Goal: Task Accomplishment & Management: Complete application form

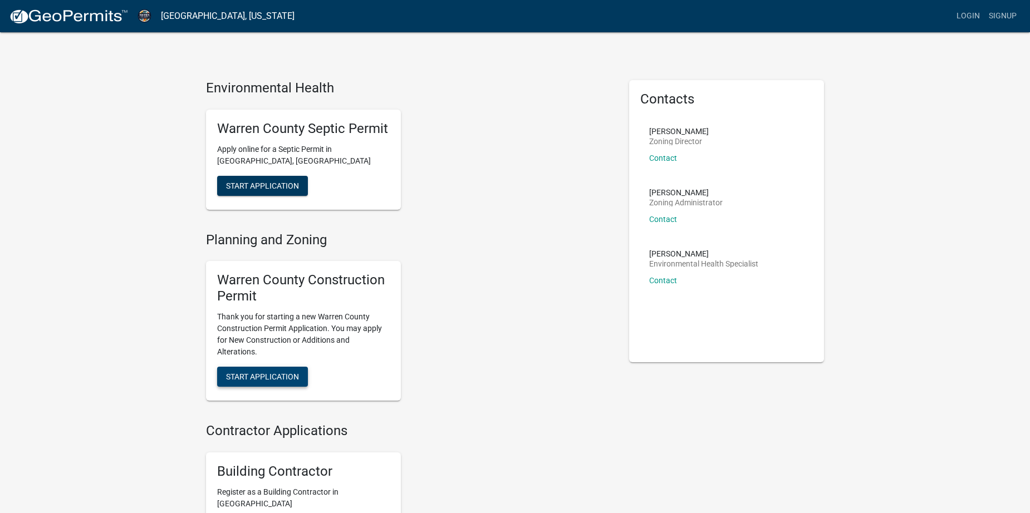
click at [291, 378] on span "Start Application" at bounding box center [262, 376] width 73 height 9
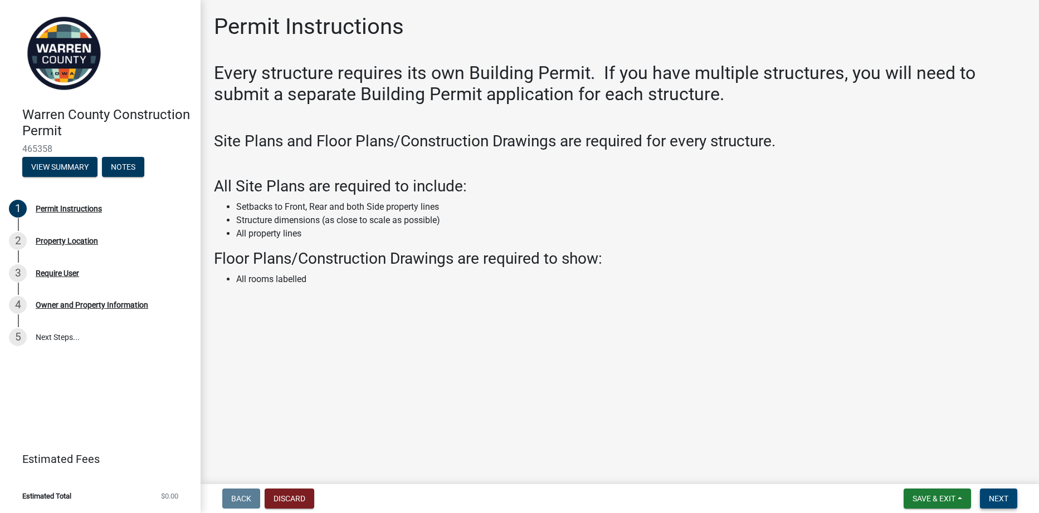
click at [999, 497] on span "Next" at bounding box center [998, 499] width 19 height 9
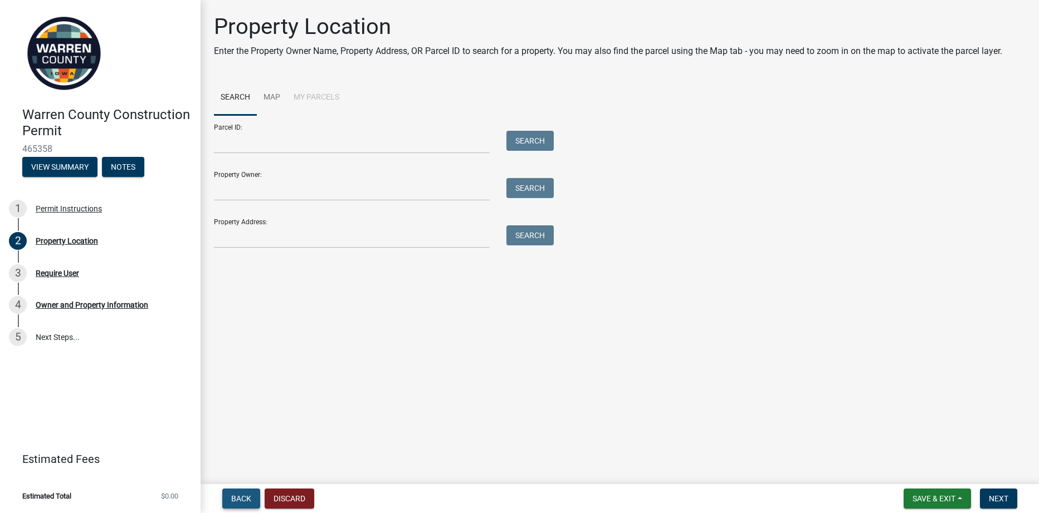
click at [239, 501] on span "Back" at bounding box center [241, 499] width 20 height 9
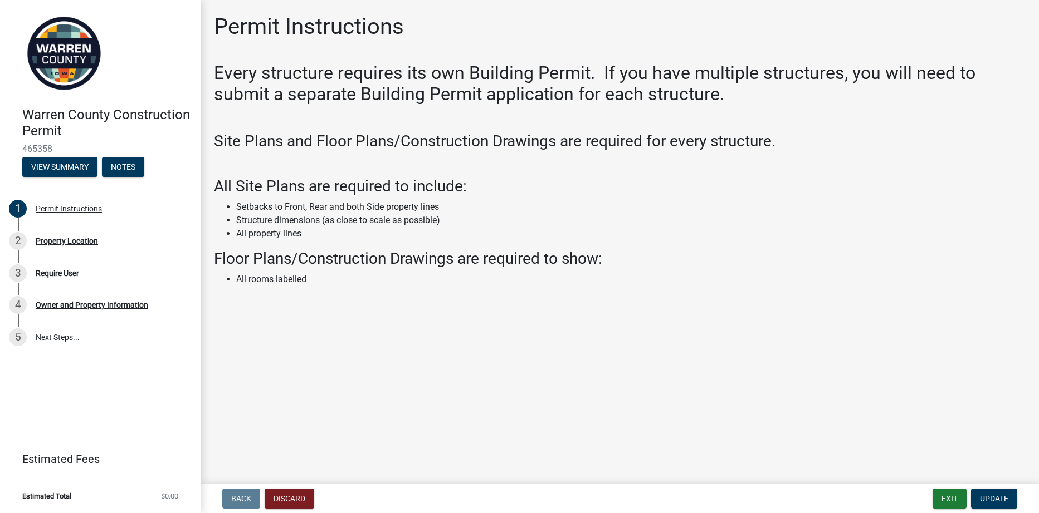
drag, startPoint x: 857, startPoint y: 35, endPoint x: 739, endPoint y: 373, distance: 357.5
click at [739, 373] on main "Permit Instructions Every structure requires its own Building Permit. If you ha…" at bounding box center [619, 240] width 838 height 480
click at [992, 502] on span "Update" at bounding box center [994, 499] width 28 height 9
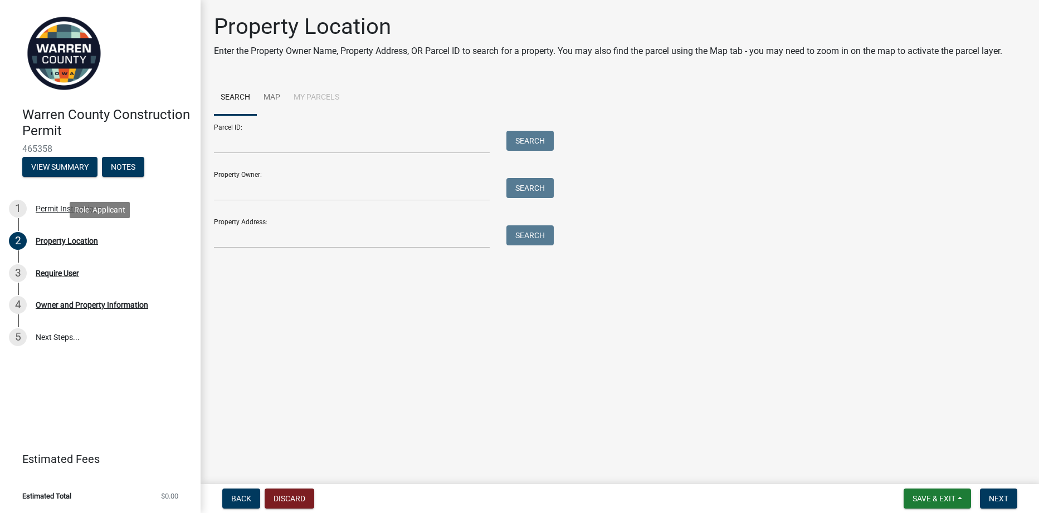
click at [56, 239] on div "Property Location" at bounding box center [67, 241] width 62 height 8
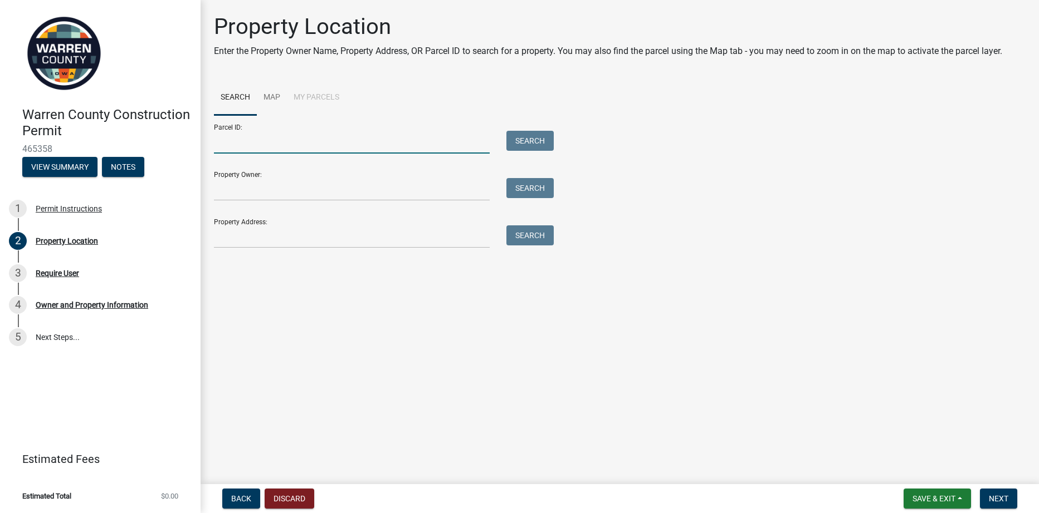
click at [228, 148] on input "Parcel ID:" at bounding box center [352, 142] width 276 height 23
type input "09240000030"
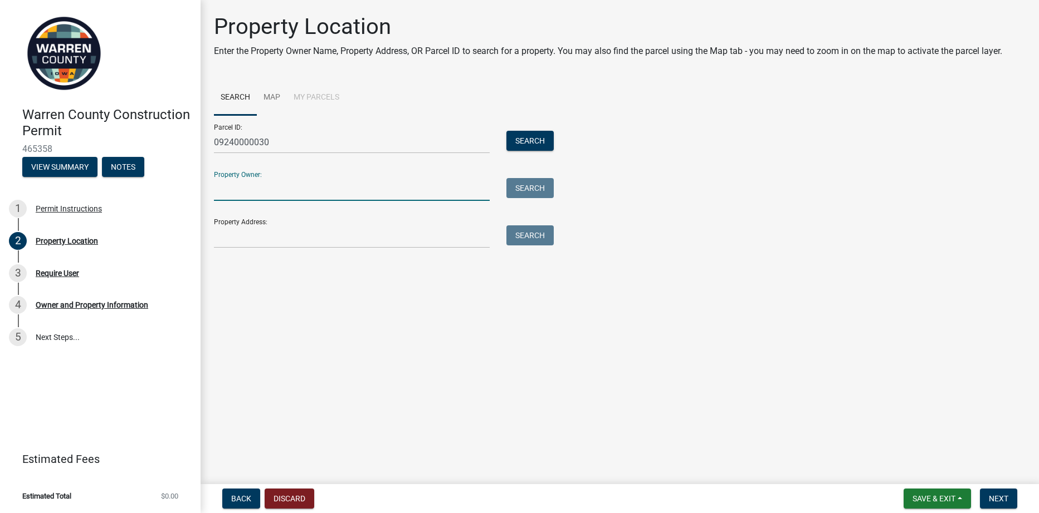
click at [287, 192] on input "Property Owner:" at bounding box center [352, 189] width 276 height 23
type input "[PERSON_NAME] & [PERSON_NAME]"
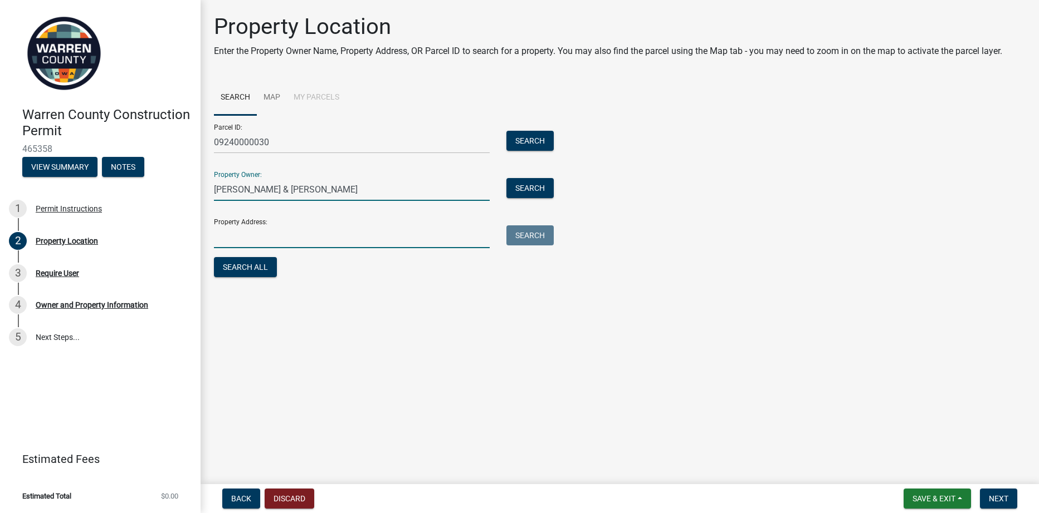
click at [268, 240] on input "Property Address:" at bounding box center [352, 237] width 276 height 23
type input "[STREET_ADDRESS] Prole, Ia 50229"
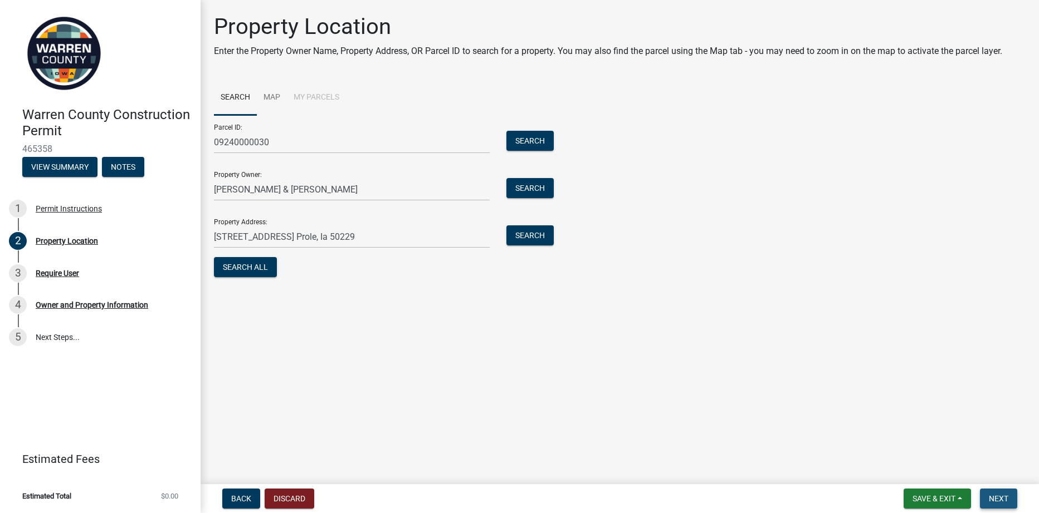
click at [1000, 497] on span "Next" at bounding box center [998, 499] width 19 height 9
click at [251, 271] on button "Search All" at bounding box center [245, 267] width 63 height 20
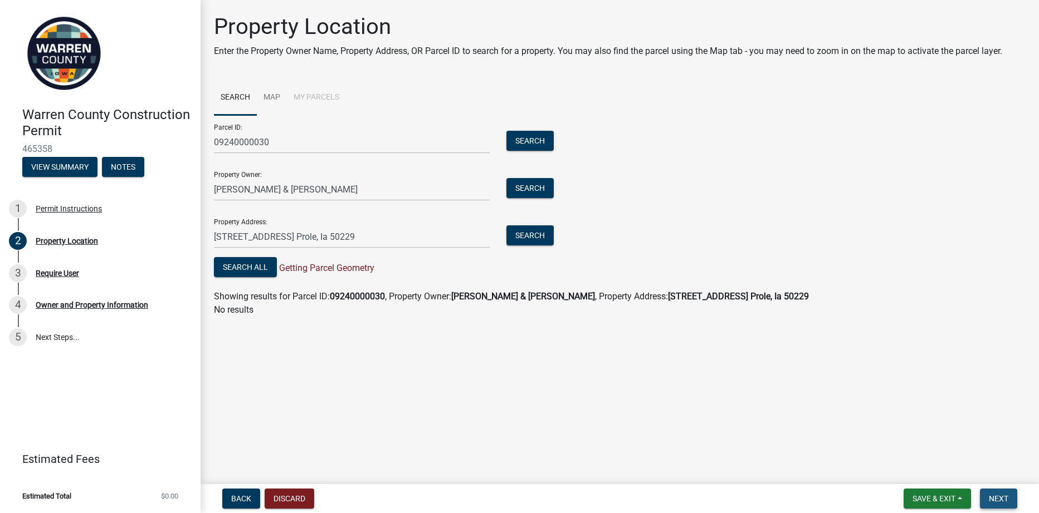
click at [997, 503] on span "Next" at bounding box center [998, 499] width 19 height 9
click at [995, 495] on span "Next" at bounding box center [998, 499] width 19 height 9
click at [994, 495] on span "Next" at bounding box center [998, 499] width 19 height 9
click at [48, 332] on link "5 Next Steps..." at bounding box center [100, 337] width 200 height 32
click at [1001, 497] on span "Next" at bounding box center [998, 499] width 19 height 9
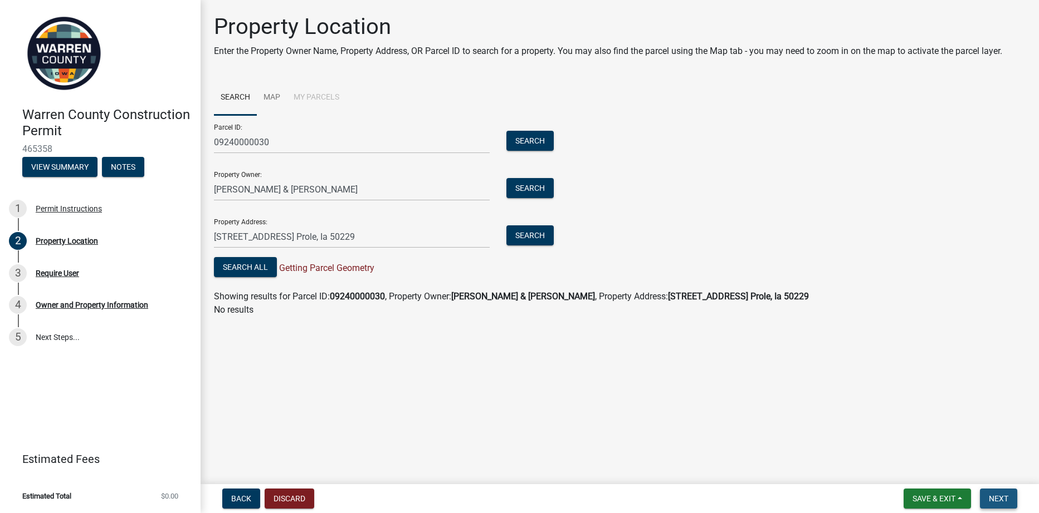
click at [1001, 497] on span "Next" at bounding box center [998, 499] width 19 height 9
click at [984, 497] on button "Next" at bounding box center [998, 499] width 37 height 20
click at [945, 496] on span "Save & Exit" at bounding box center [933, 499] width 43 height 9
click at [908, 444] on button "Save" at bounding box center [926, 443] width 89 height 27
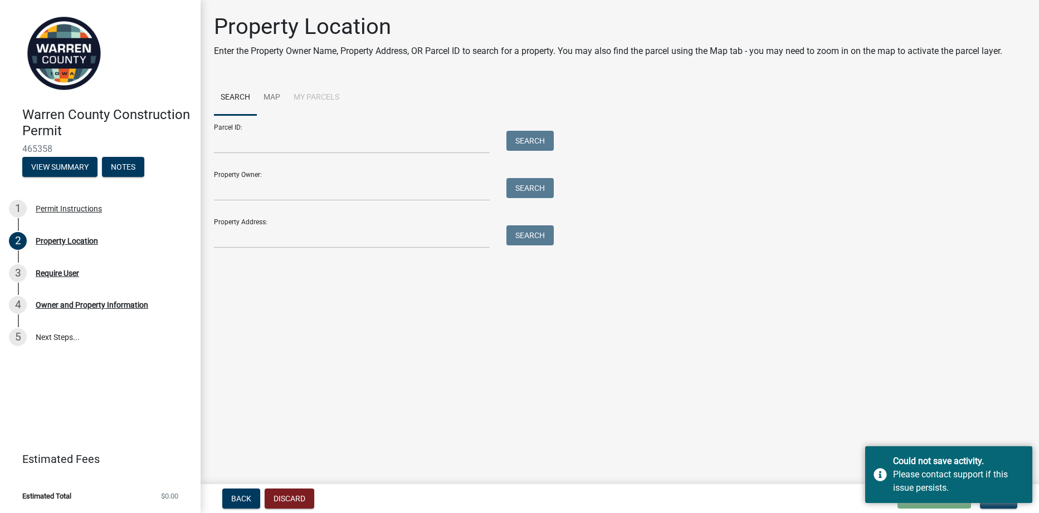
click at [961, 376] on main "Property Location Enter the Property Owner Name, Property Address, OR Parcel ID…" at bounding box center [619, 240] width 838 height 480
click at [981, 403] on main "Property Location Enter the Property Owner Name, Property Address, OR Parcel ID…" at bounding box center [619, 240] width 838 height 480
click at [635, 354] on main "Property Location Enter the Property Owner Name, Property Address, OR Parcel ID…" at bounding box center [619, 240] width 838 height 480
click at [725, 465] on main "Property Location Enter the Property Owner Name, Property Address, OR Parcel ID…" at bounding box center [619, 240] width 838 height 480
click at [415, 343] on main "Property Location Enter the Property Owner Name, Property Address, OR Parcel ID…" at bounding box center [619, 240] width 838 height 480
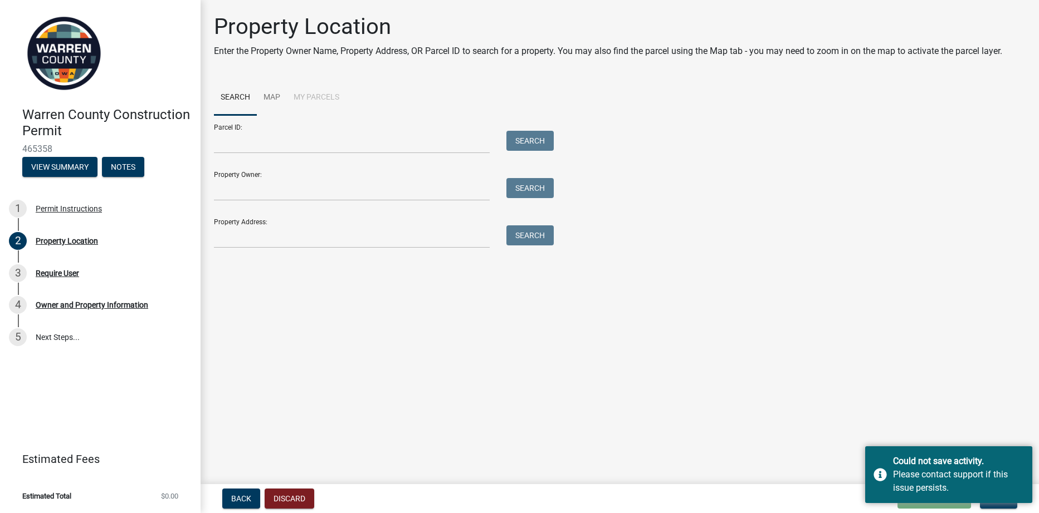
click at [1002, 424] on main "Property Location Enter the Property Owner Name, Property Address, OR Parcel ID…" at bounding box center [619, 240] width 838 height 480
click at [878, 475] on div "Could not save activity. Please contact support if this issue persists." at bounding box center [948, 475] width 167 height 57
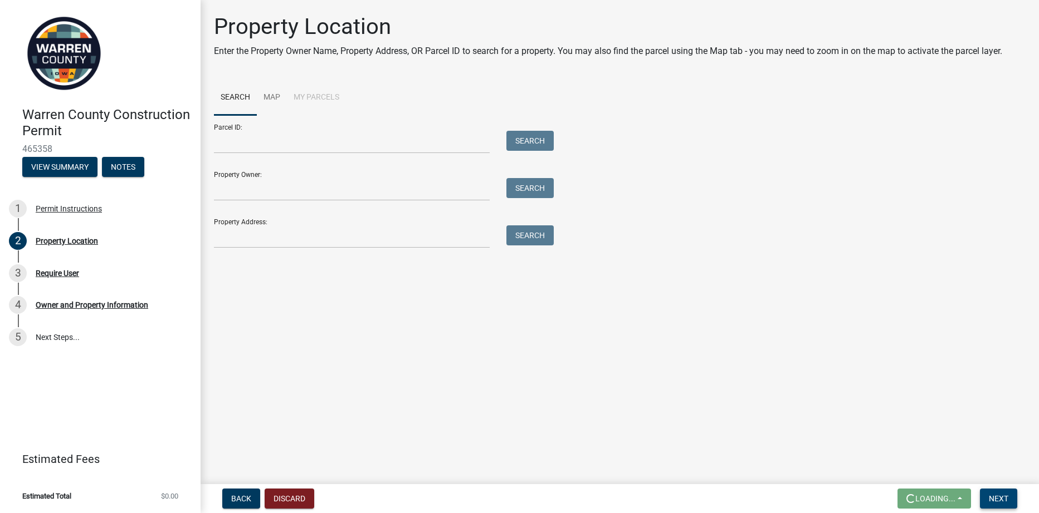
click at [1005, 500] on span "Next" at bounding box center [998, 499] width 19 height 9
